Goal: Task Accomplishment & Management: Use online tool/utility

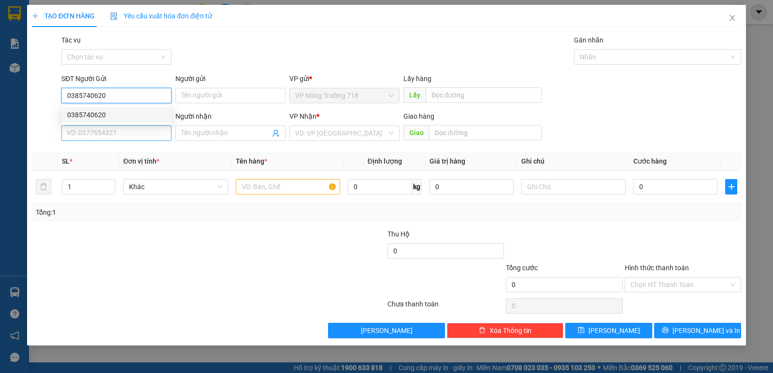
type input "0385740620"
click at [114, 132] on input "SĐT Người Nhận *" at bounding box center [116, 133] width 110 height 15
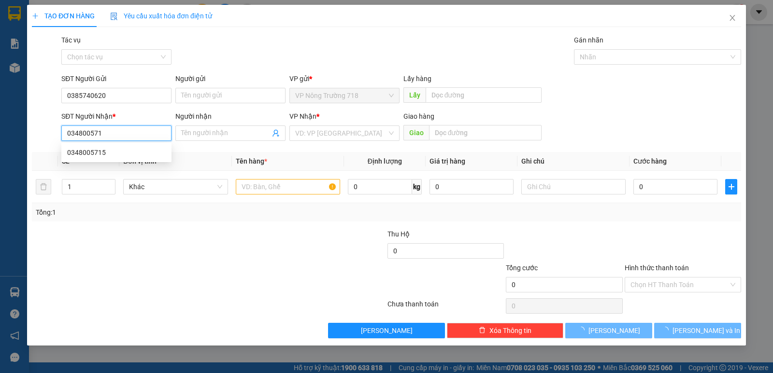
type input "0348005715"
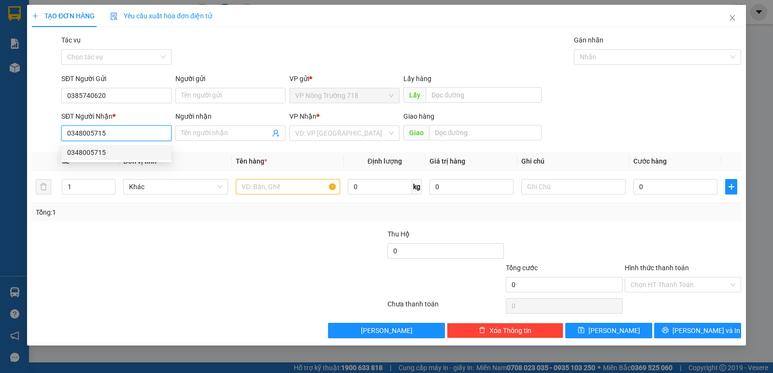
click at [113, 153] on div "0348005715" at bounding box center [116, 152] width 99 height 11
type input "ĐẠI HỌC NÔNG LÂM"
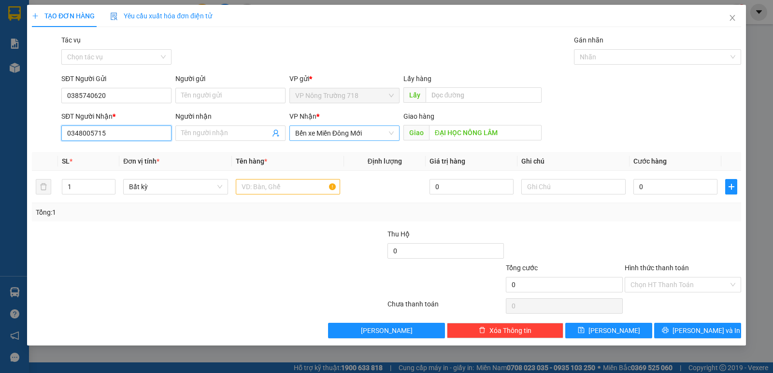
click at [375, 134] on span "Bến xe Miền Đông Mới" at bounding box center [344, 133] width 99 height 14
type input "0348005715"
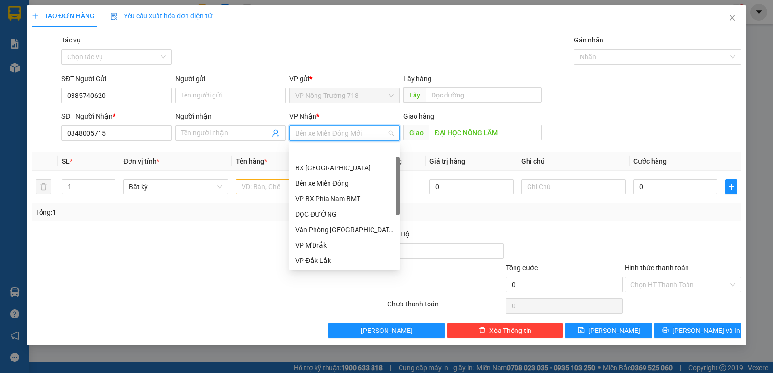
scroll to position [31, 0]
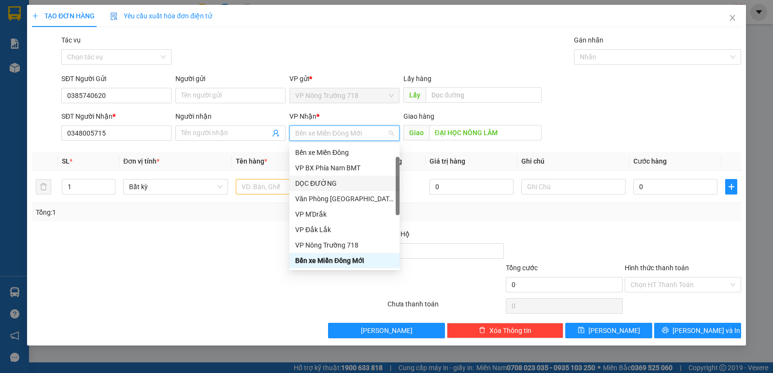
click at [333, 183] on div "DỌC ĐƯỜNG" at bounding box center [344, 183] width 99 height 11
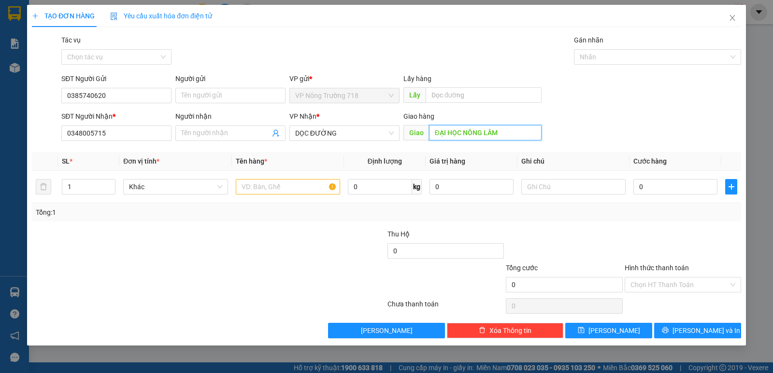
click at [509, 133] on input "ĐẠI HỌC NÔNG LÂM" at bounding box center [485, 132] width 113 height 15
type input "CV [PERSON_NAME]"
click at [303, 189] on input "text" at bounding box center [288, 186] width 104 height 15
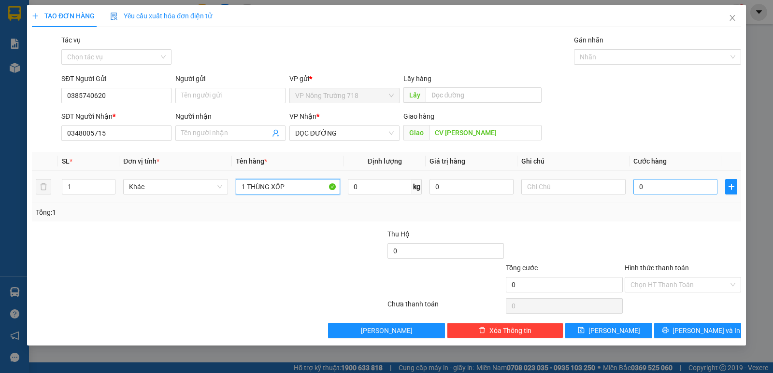
type input "1 THÙNG XỐP"
click at [665, 188] on input "0" at bounding box center [675, 186] width 84 height 15
type input "5"
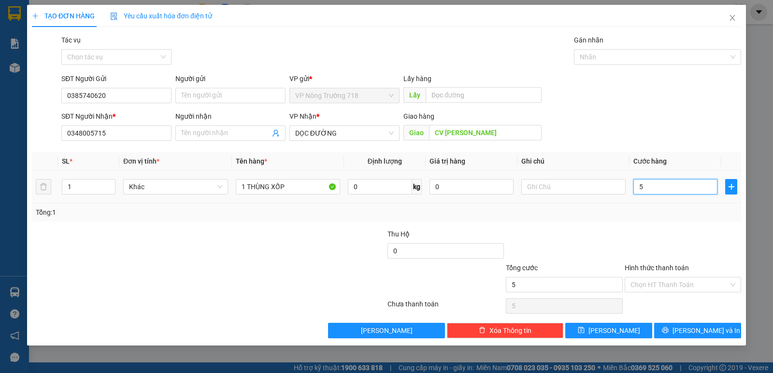
type input "50"
type input "500"
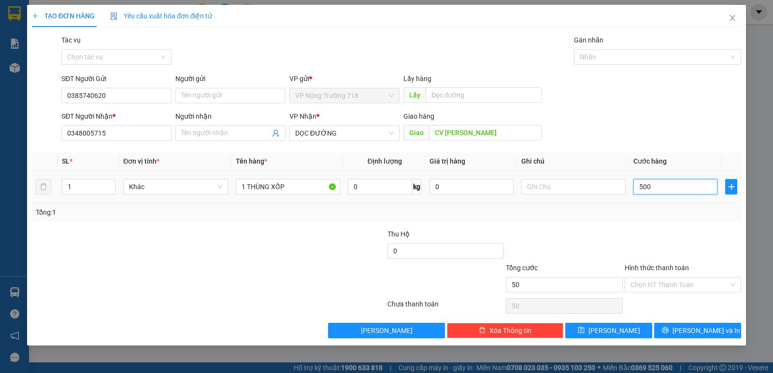
type input "500"
type input "5.000"
type input "50.000"
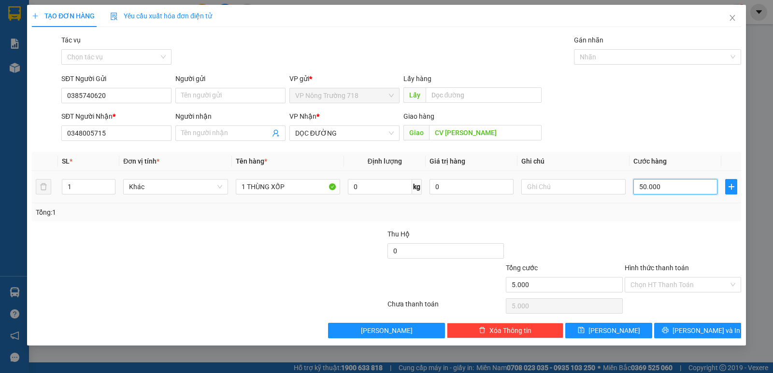
type input "50.000"
type input "500.000"
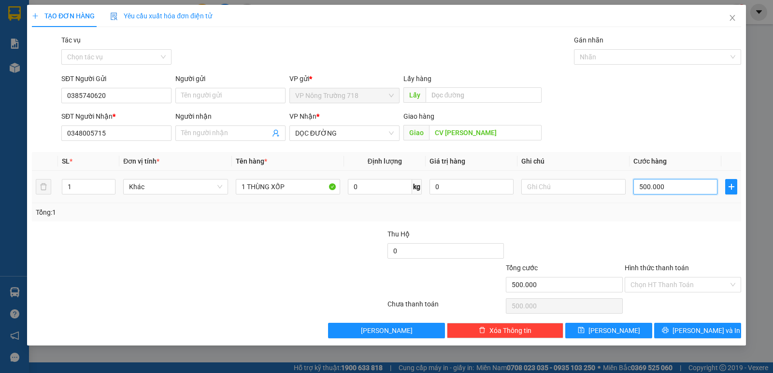
type input "50.000"
click at [692, 286] on input "Hình thức thanh toán" at bounding box center [679, 285] width 98 height 14
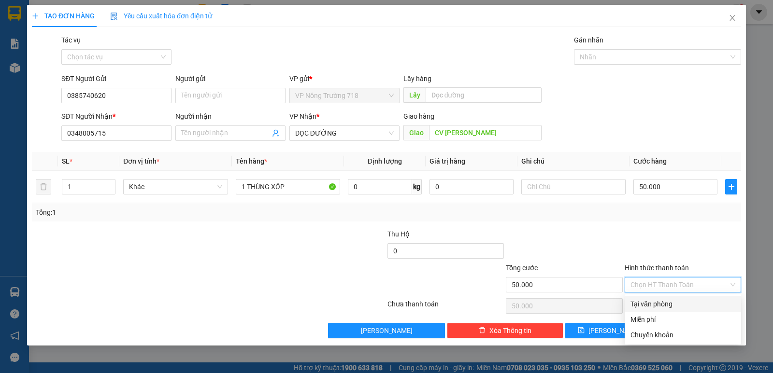
click at [683, 306] on div "Tại văn phòng" at bounding box center [682, 304] width 105 height 11
type input "0"
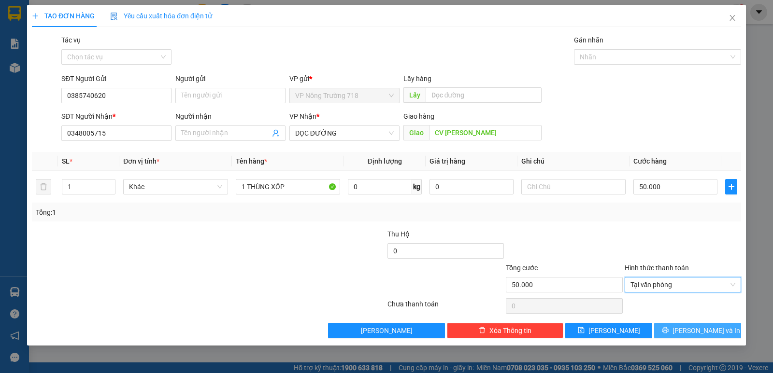
click at [697, 328] on span "[PERSON_NAME] và In" at bounding box center [706, 331] width 68 height 11
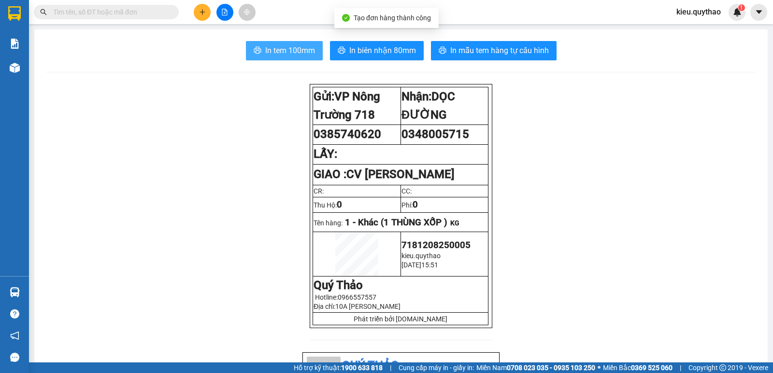
click at [291, 48] on span "In tem 100mm" at bounding box center [290, 50] width 50 height 12
click at [272, 49] on span "In tem 100mm" at bounding box center [290, 50] width 50 height 12
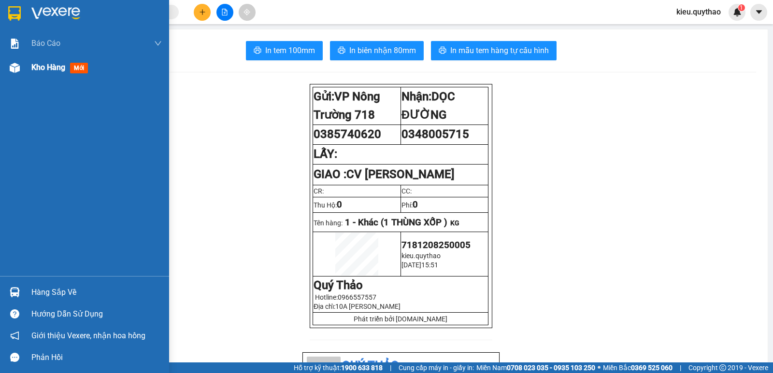
click at [17, 68] on img at bounding box center [15, 68] width 10 height 10
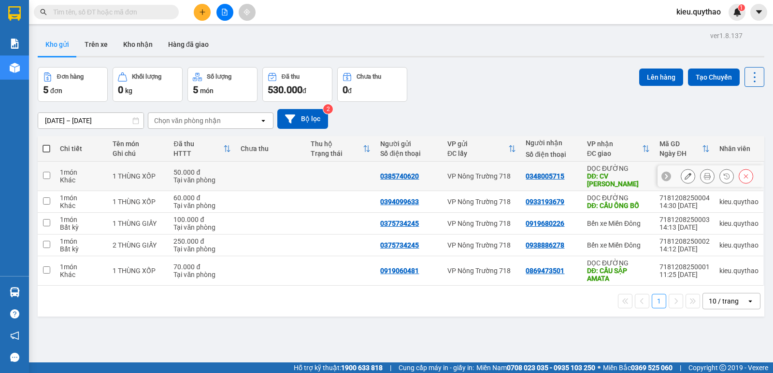
click at [47, 172] on input "checkbox" at bounding box center [46, 175] width 7 height 7
checkbox input "true"
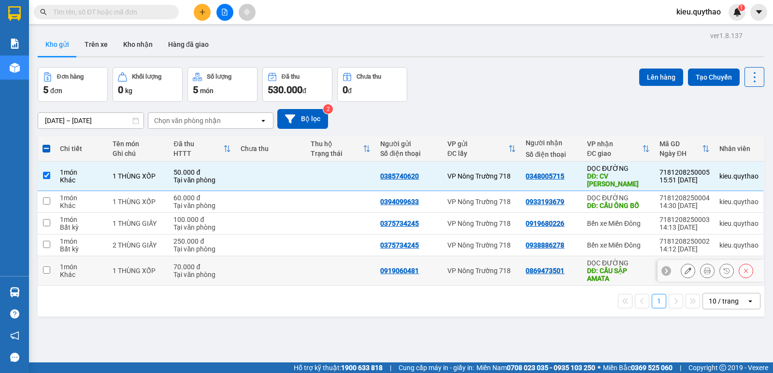
click at [47, 267] on input "checkbox" at bounding box center [46, 270] width 7 height 7
checkbox input "true"
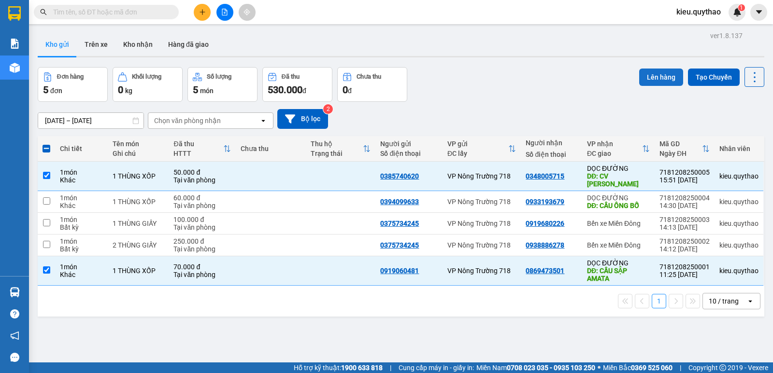
click at [656, 73] on button "Lên hàng" at bounding box center [661, 77] width 44 height 17
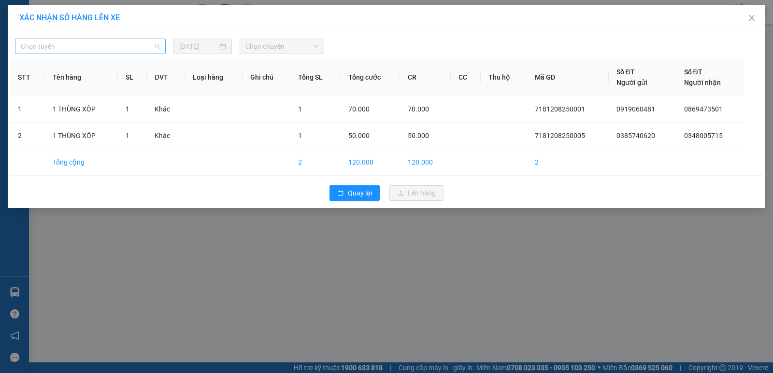
click at [119, 45] on span "Chọn tuyến" at bounding box center [90, 46] width 139 height 14
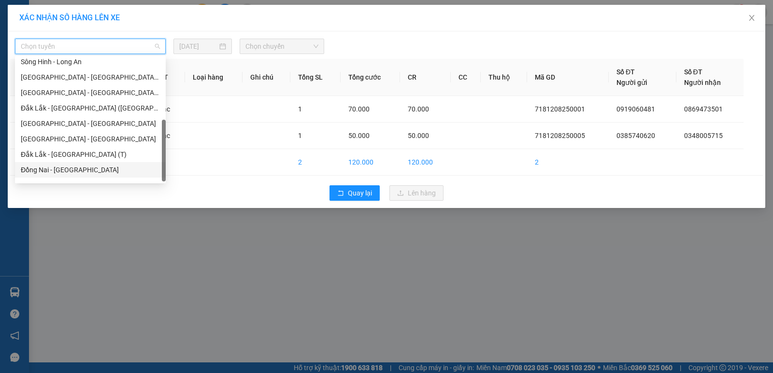
scroll to position [108, 0]
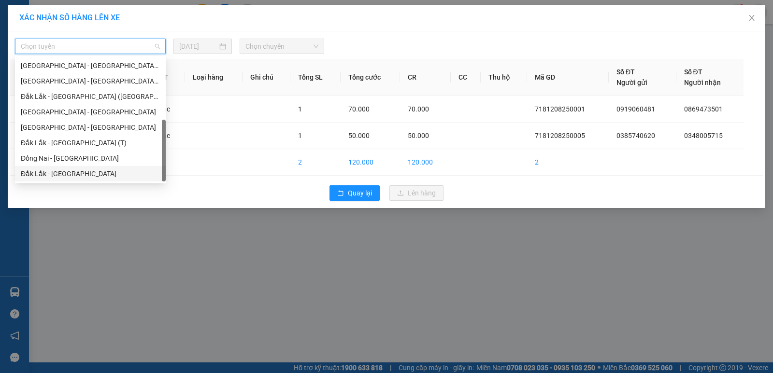
click at [84, 170] on div "Đắk Lắk - [GEOGRAPHIC_DATA]" at bounding box center [90, 174] width 139 height 11
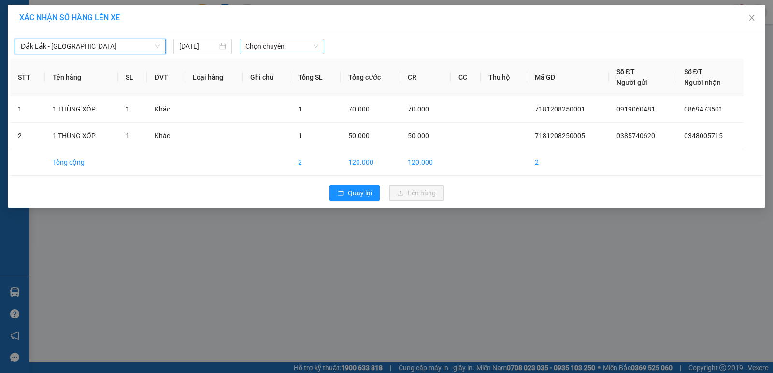
click at [258, 45] on span "Chọn chuyến" at bounding box center [281, 46] width 73 height 14
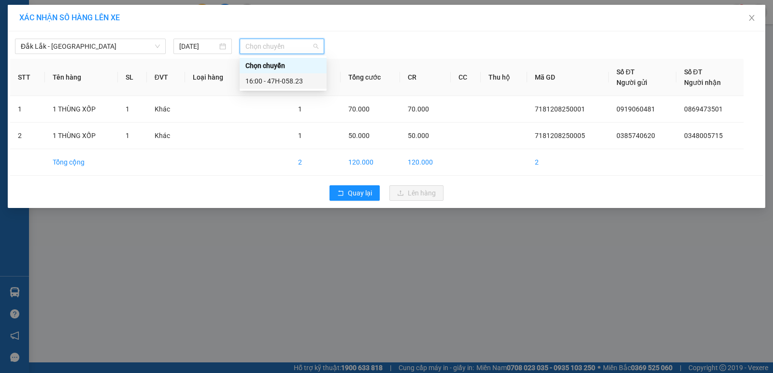
click at [257, 85] on div "16:00 - 47H-058.23" at bounding box center [282, 81] width 75 height 11
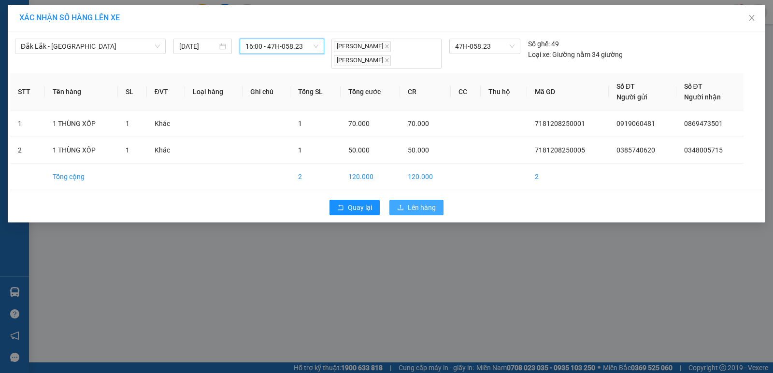
click at [415, 211] on span "Lên hàng" at bounding box center [422, 207] width 28 height 11
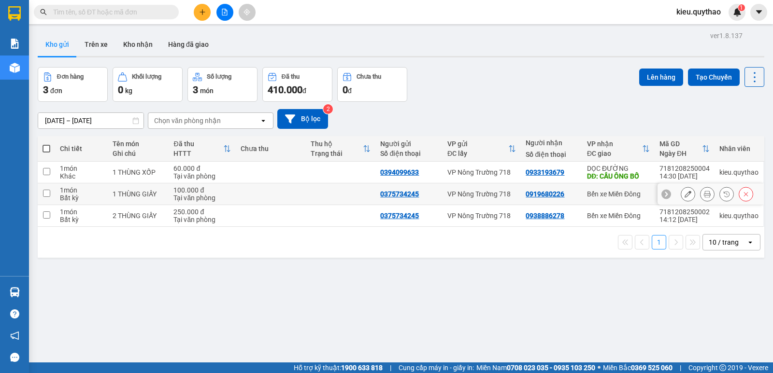
click at [46, 195] on input "checkbox" at bounding box center [46, 193] width 7 height 7
checkbox input "true"
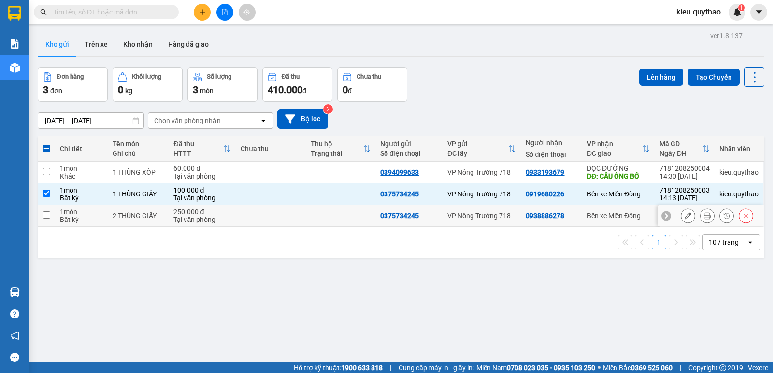
click at [45, 215] on input "checkbox" at bounding box center [46, 215] width 7 height 7
checkbox input "true"
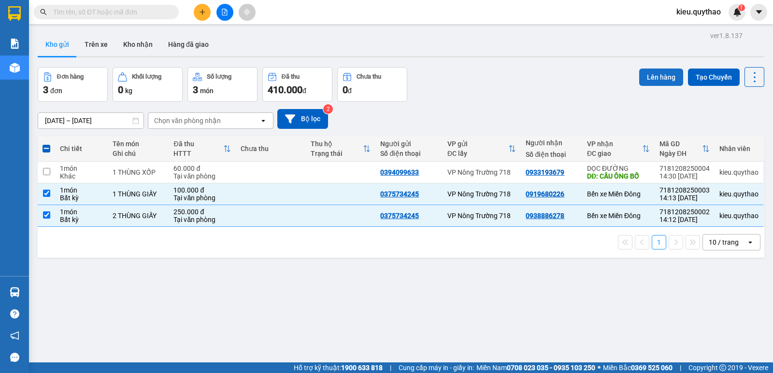
click at [654, 72] on button "Lên hàng" at bounding box center [661, 77] width 44 height 17
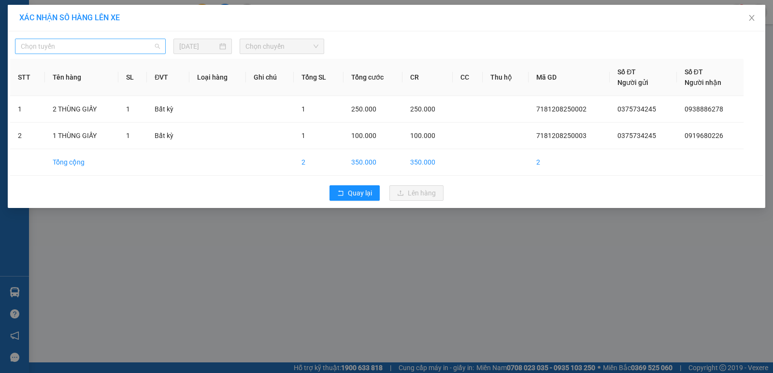
click at [102, 40] on span "Chọn tuyến" at bounding box center [90, 46] width 139 height 14
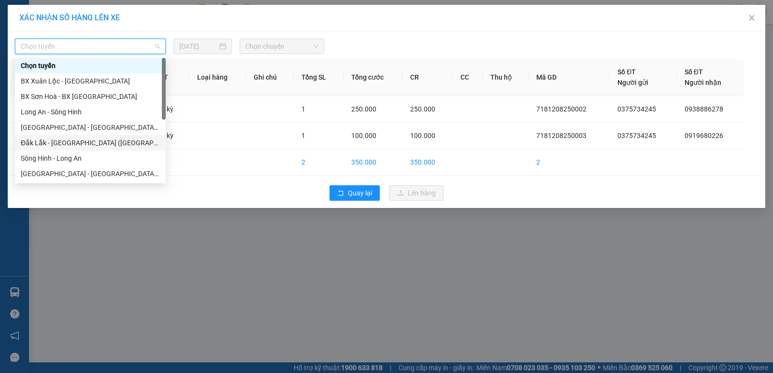
click at [101, 144] on div "Đắk Lắk - [GEOGRAPHIC_DATA] ([GEOGRAPHIC_DATA] mới)" at bounding box center [90, 143] width 139 height 11
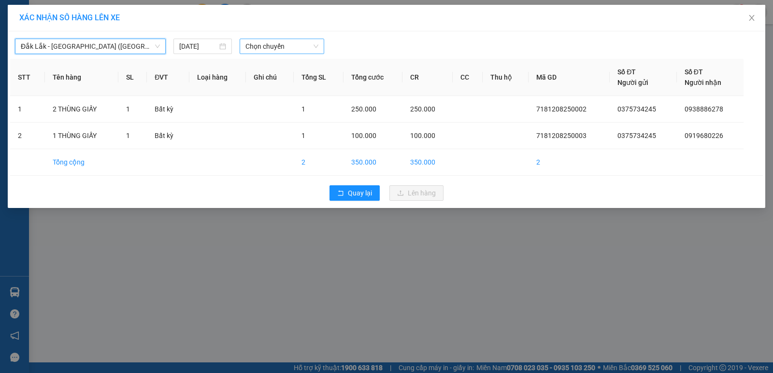
click at [271, 48] on span "Chọn chuyến" at bounding box center [281, 46] width 73 height 14
click at [278, 47] on span "Chọn chuyến" at bounding box center [281, 46] width 73 height 14
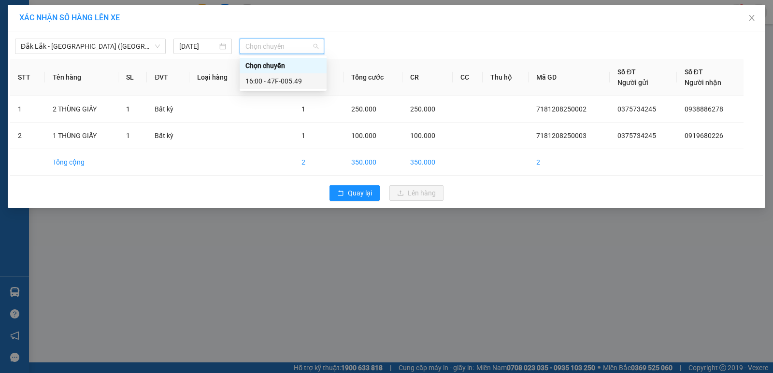
click at [288, 86] on div "16:00 - 47F-005.49" at bounding box center [283, 80] width 87 height 15
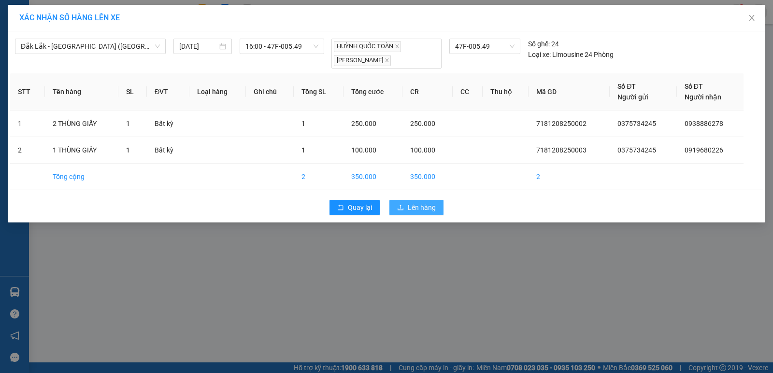
click at [426, 210] on span "Lên hàng" at bounding box center [422, 207] width 28 height 11
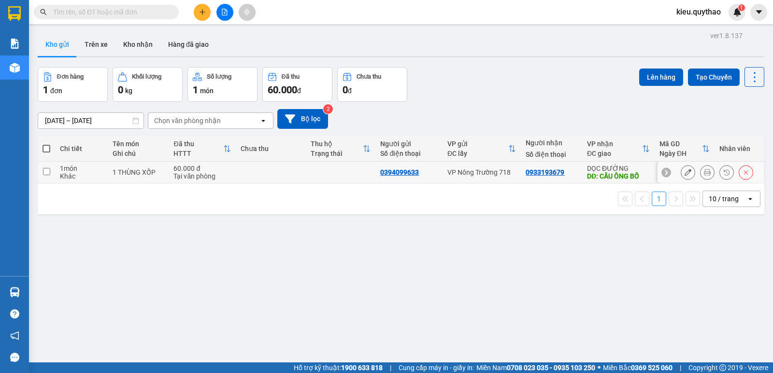
click at [46, 171] on input "checkbox" at bounding box center [46, 171] width 7 height 7
checkbox input "true"
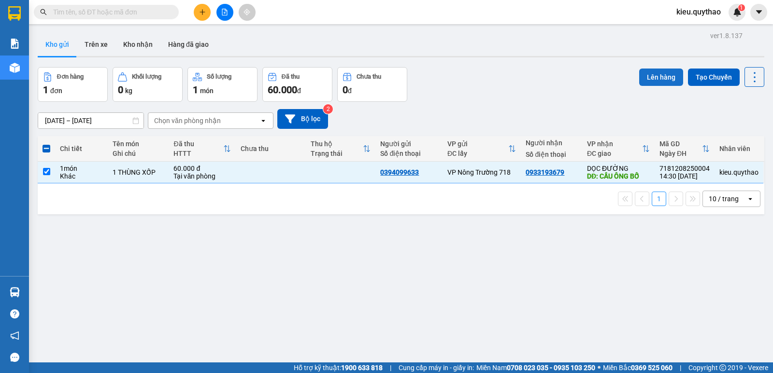
click at [650, 75] on button "Lên hàng" at bounding box center [661, 77] width 44 height 17
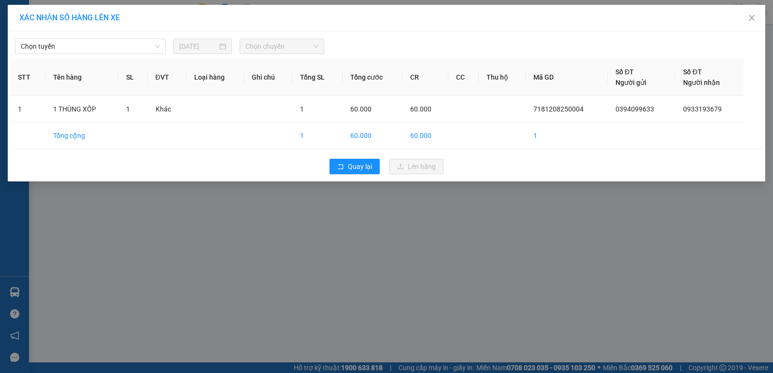
click at [385, 222] on div "XÁC NHẬN SỐ HÀNG LÊN XE Chọn tuyến [DATE] Chọn chuyến STT Tên hàng SL ĐVT Loại …" at bounding box center [386, 186] width 773 height 373
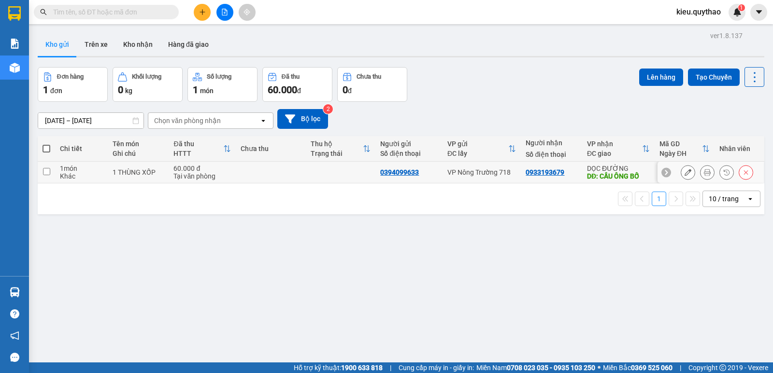
click at [47, 173] on input "checkbox" at bounding box center [46, 171] width 7 height 7
checkbox input "true"
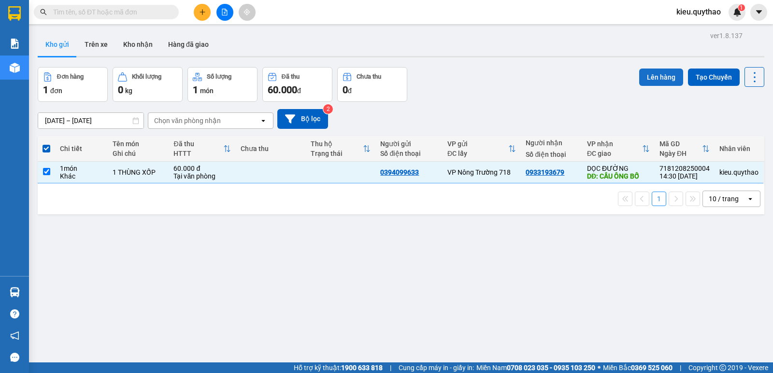
click at [644, 83] on button "Lên hàng" at bounding box center [661, 77] width 44 height 17
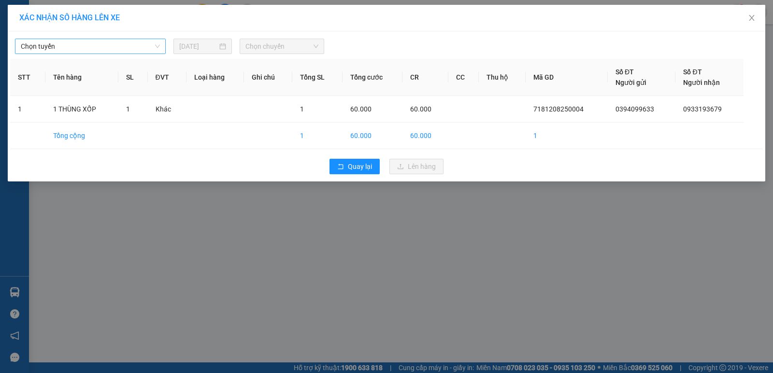
click at [107, 45] on span "Chọn tuyến" at bounding box center [90, 46] width 139 height 14
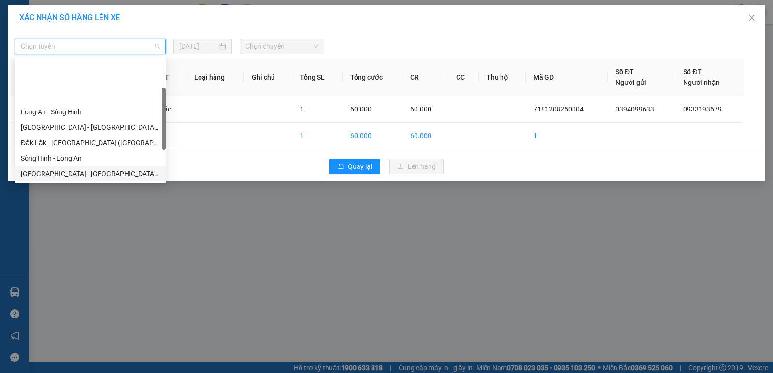
scroll to position [48, 0]
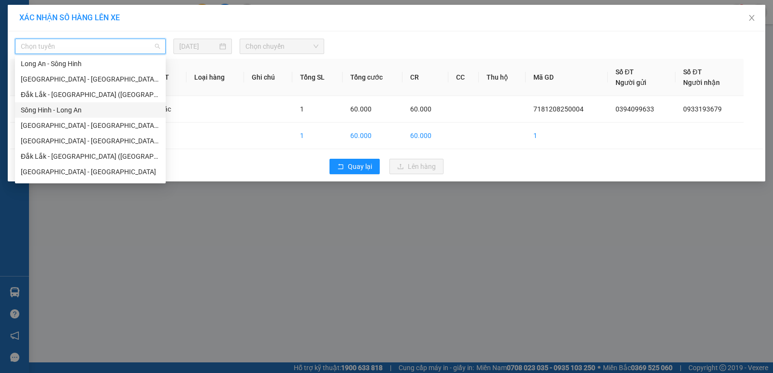
click at [102, 115] on div "Sông Hinh - Long An" at bounding box center [90, 109] width 151 height 15
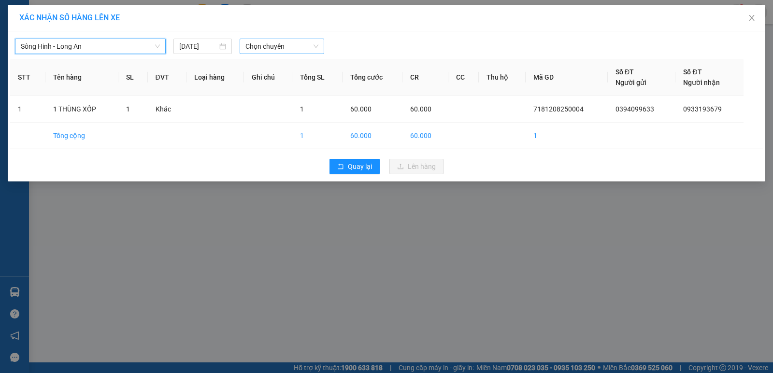
click at [286, 46] on span "Chọn chuyến" at bounding box center [281, 46] width 73 height 14
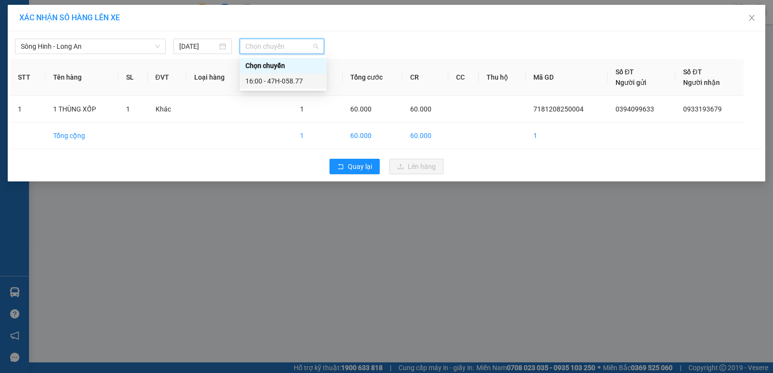
click at [295, 80] on div "16:00 - 47H-058.77" at bounding box center [282, 81] width 75 height 11
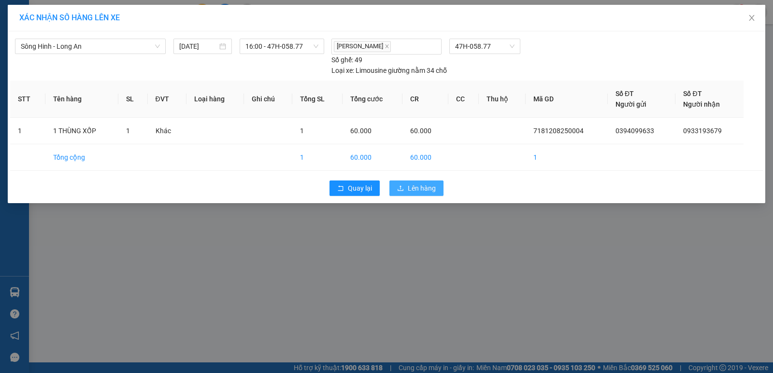
click at [416, 184] on span "Lên hàng" at bounding box center [422, 188] width 28 height 11
